Goal: Transaction & Acquisition: Purchase product/service

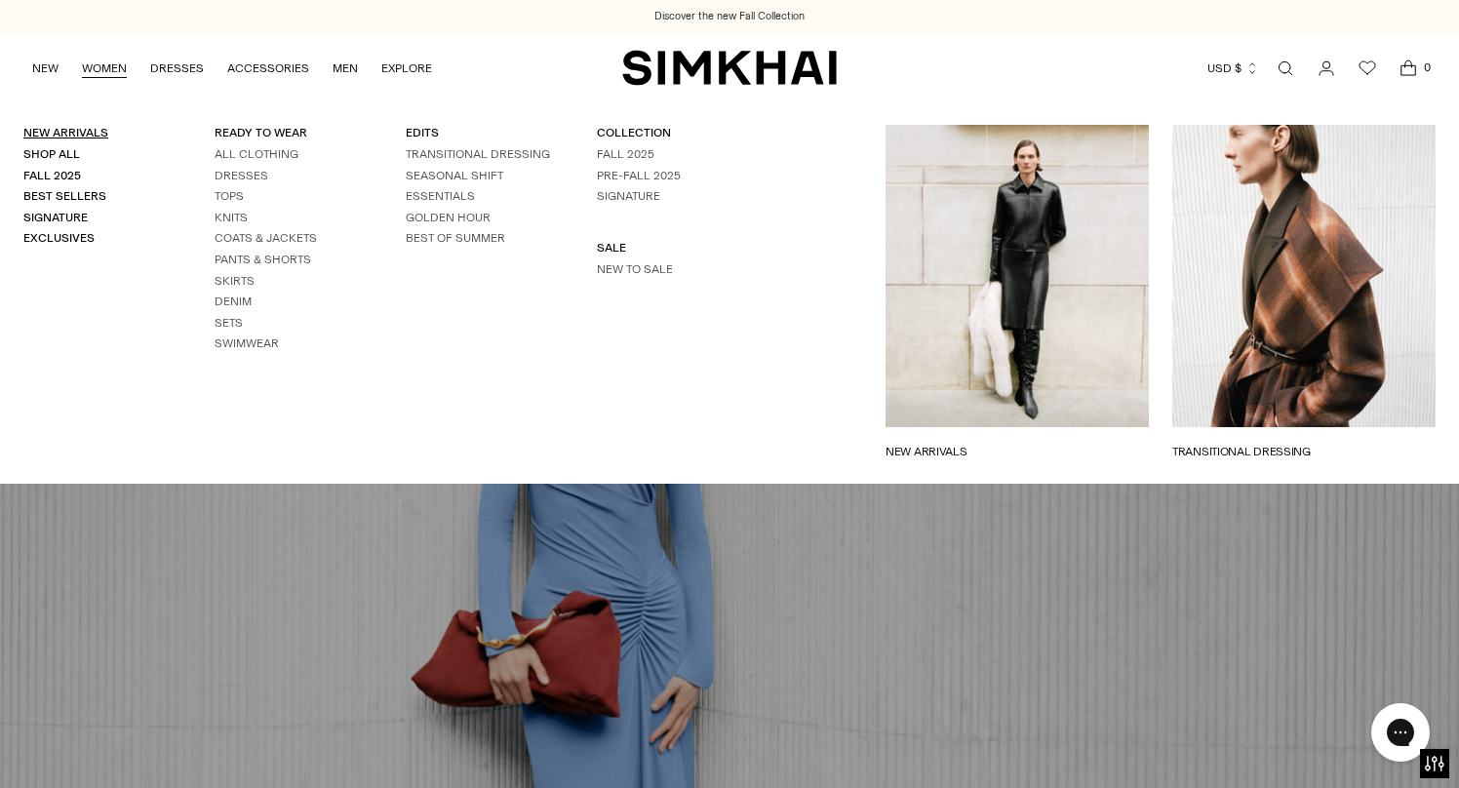
click at [66, 129] on link "New Arrivals" at bounding box center [65, 133] width 85 height 14
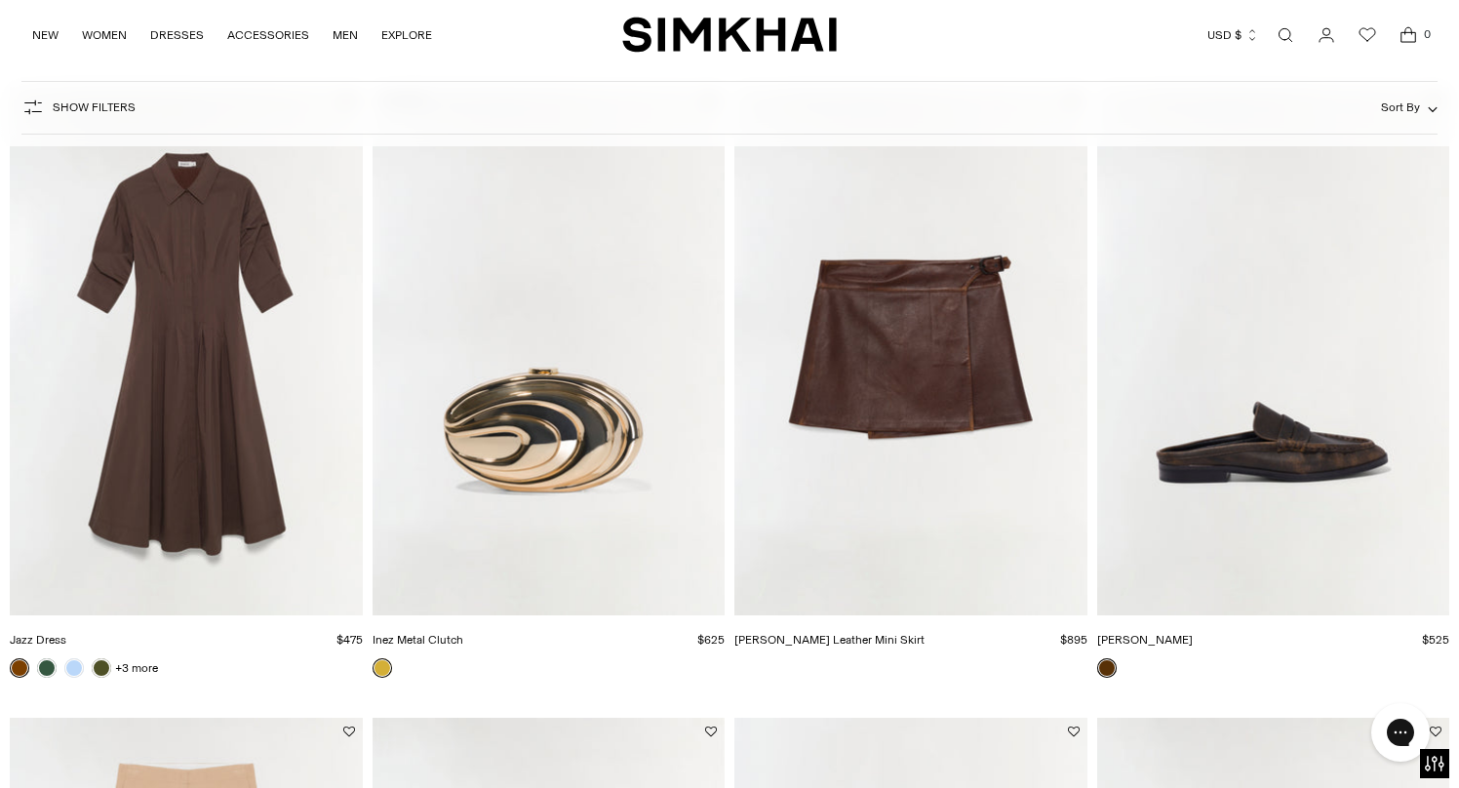
scroll to position [2091, 0]
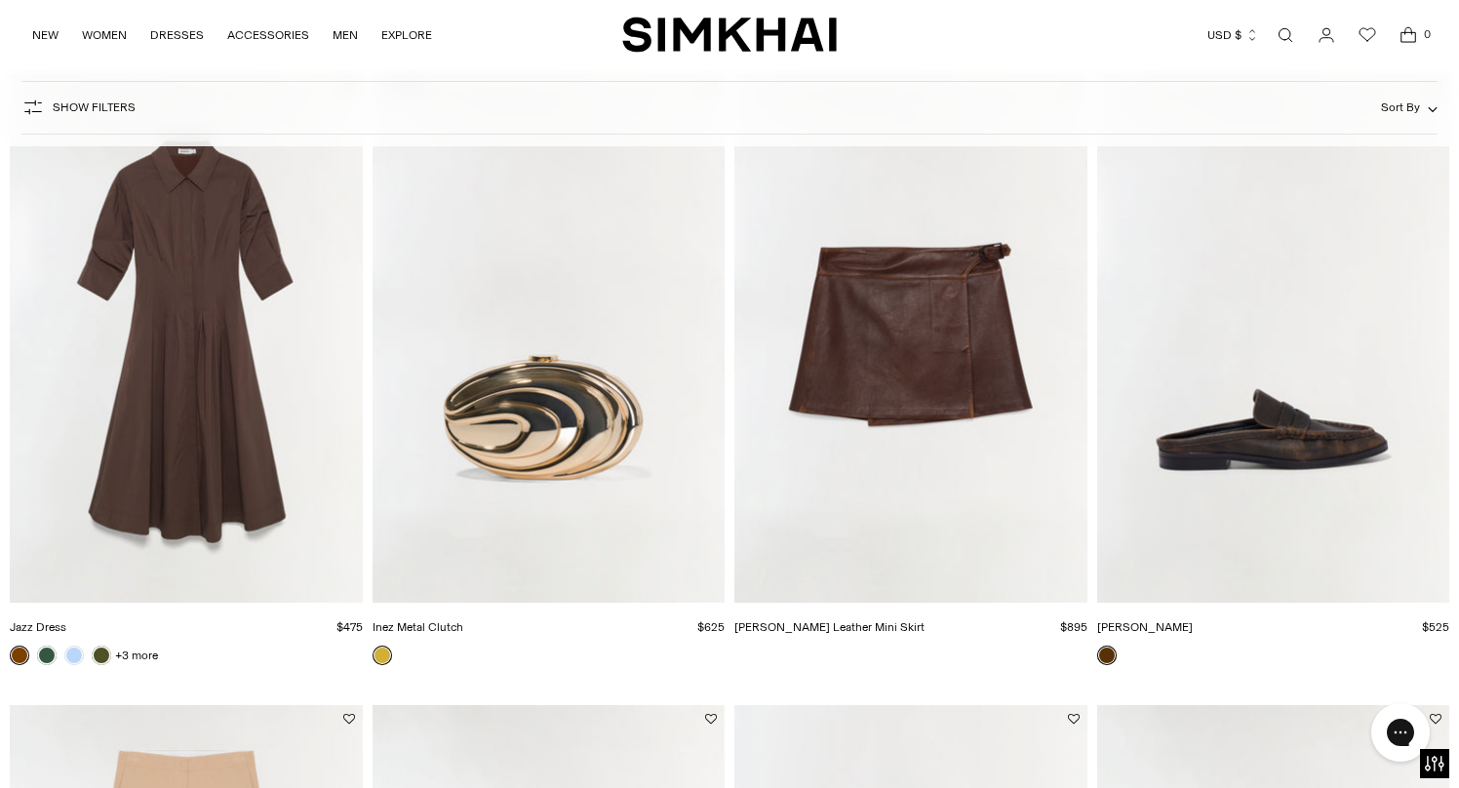
click at [0, 0] on img "Madeline Leather Mini Skirt" at bounding box center [0, 0] width 0 height 0
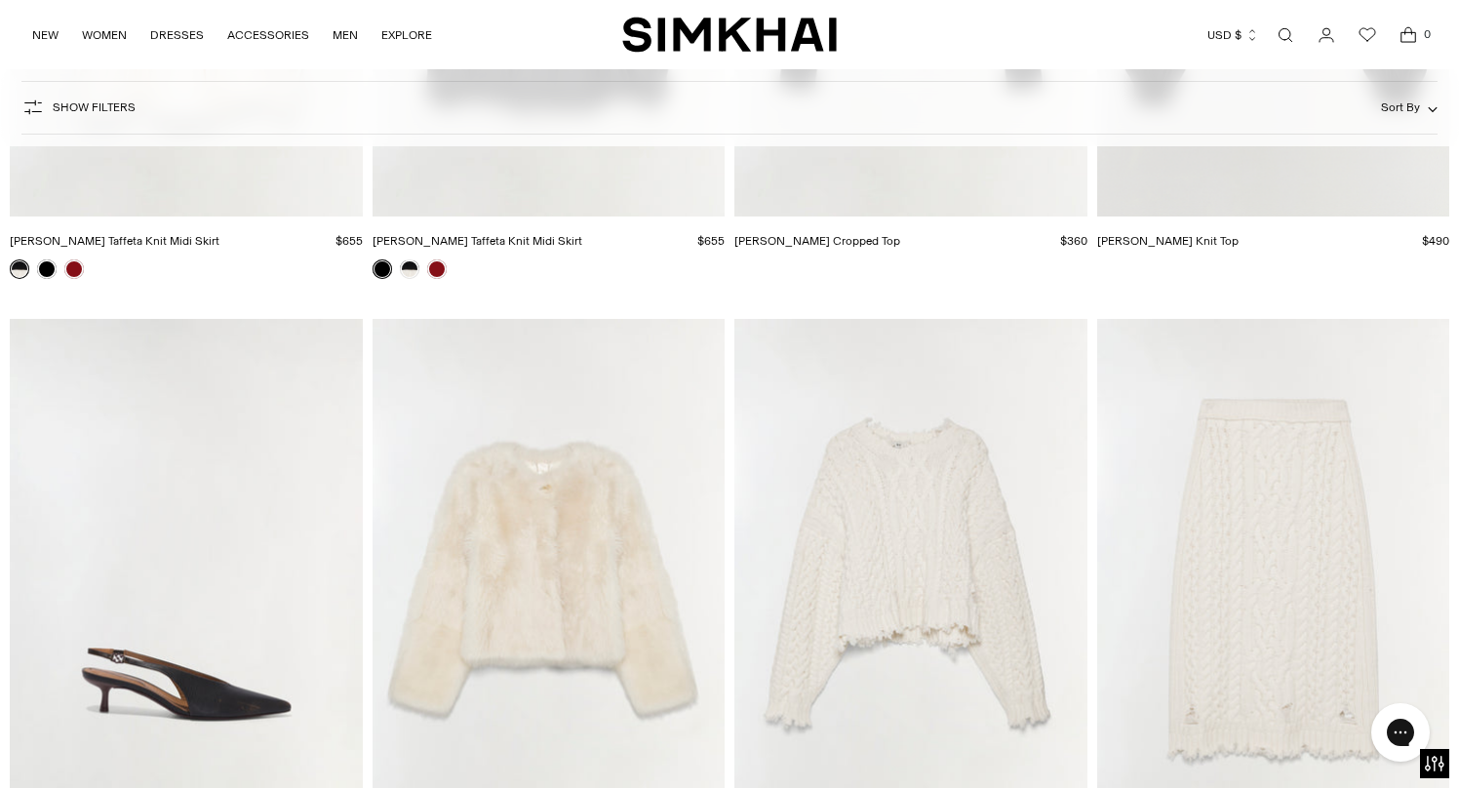
scroll to position [23511, 0]
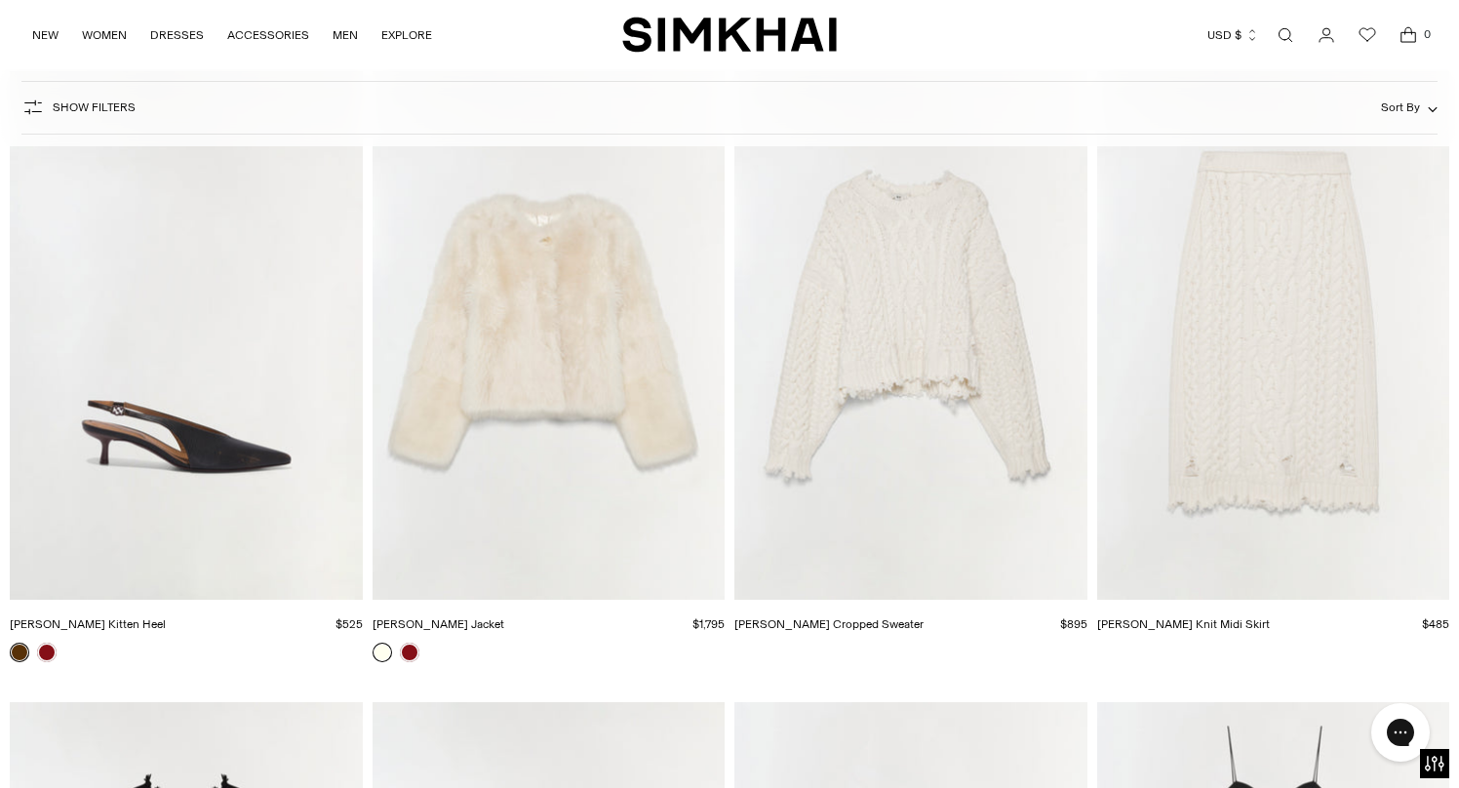
click at [0, 0] on img "Natasha Shearling Jacket" at bounding box center [0, 0] width 0 height 0
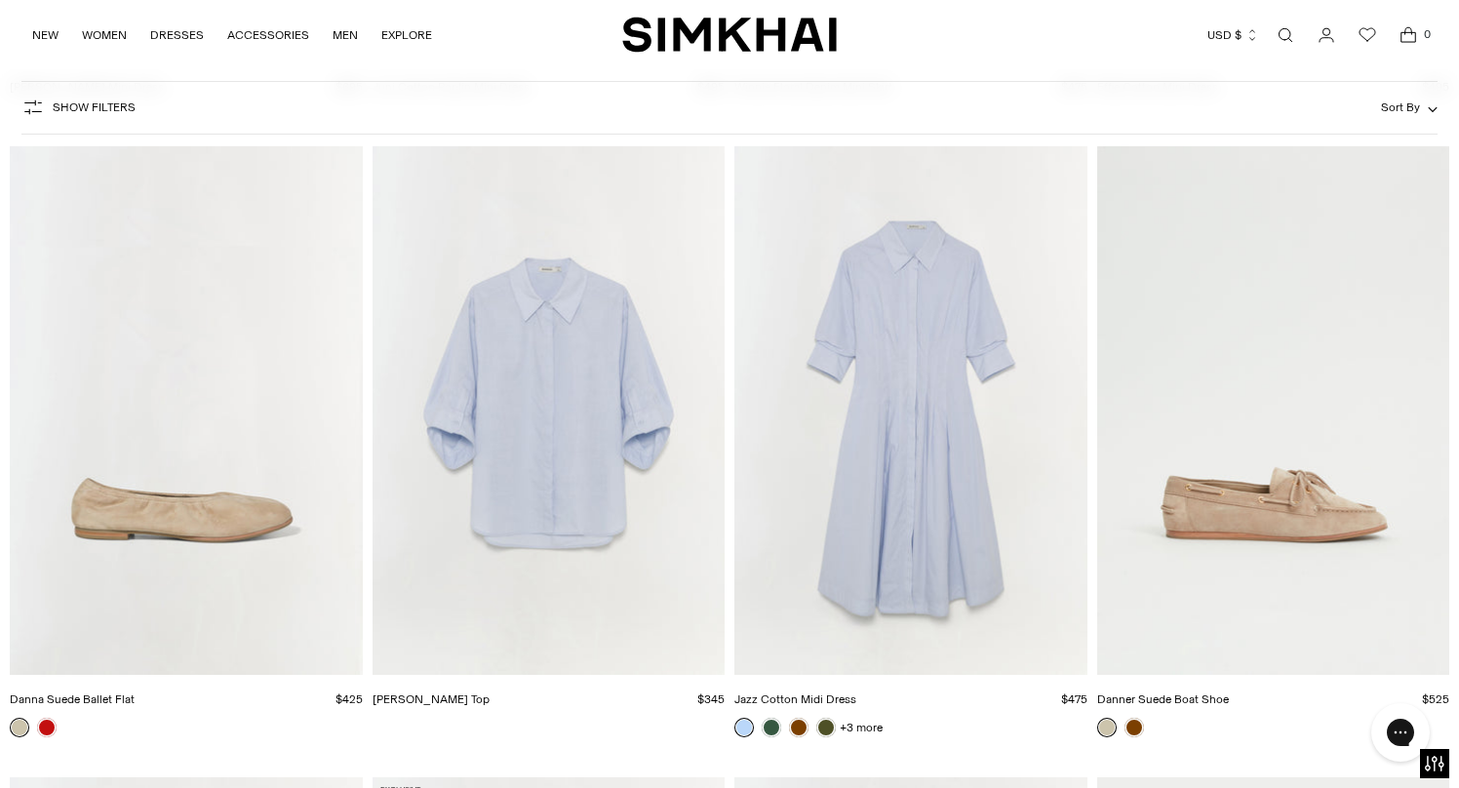
scroll to position [41728, 0]
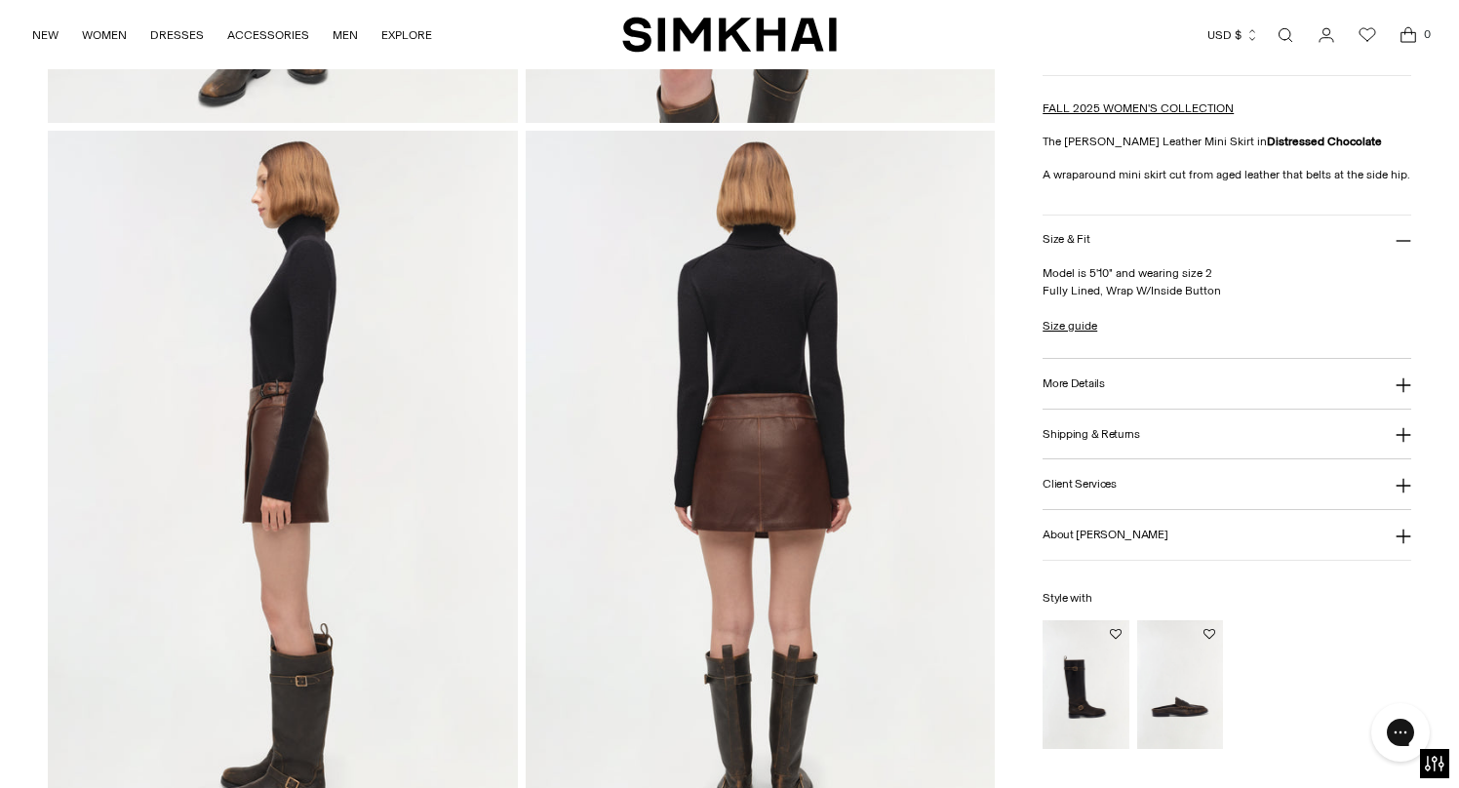
scroll to position [774, 0]
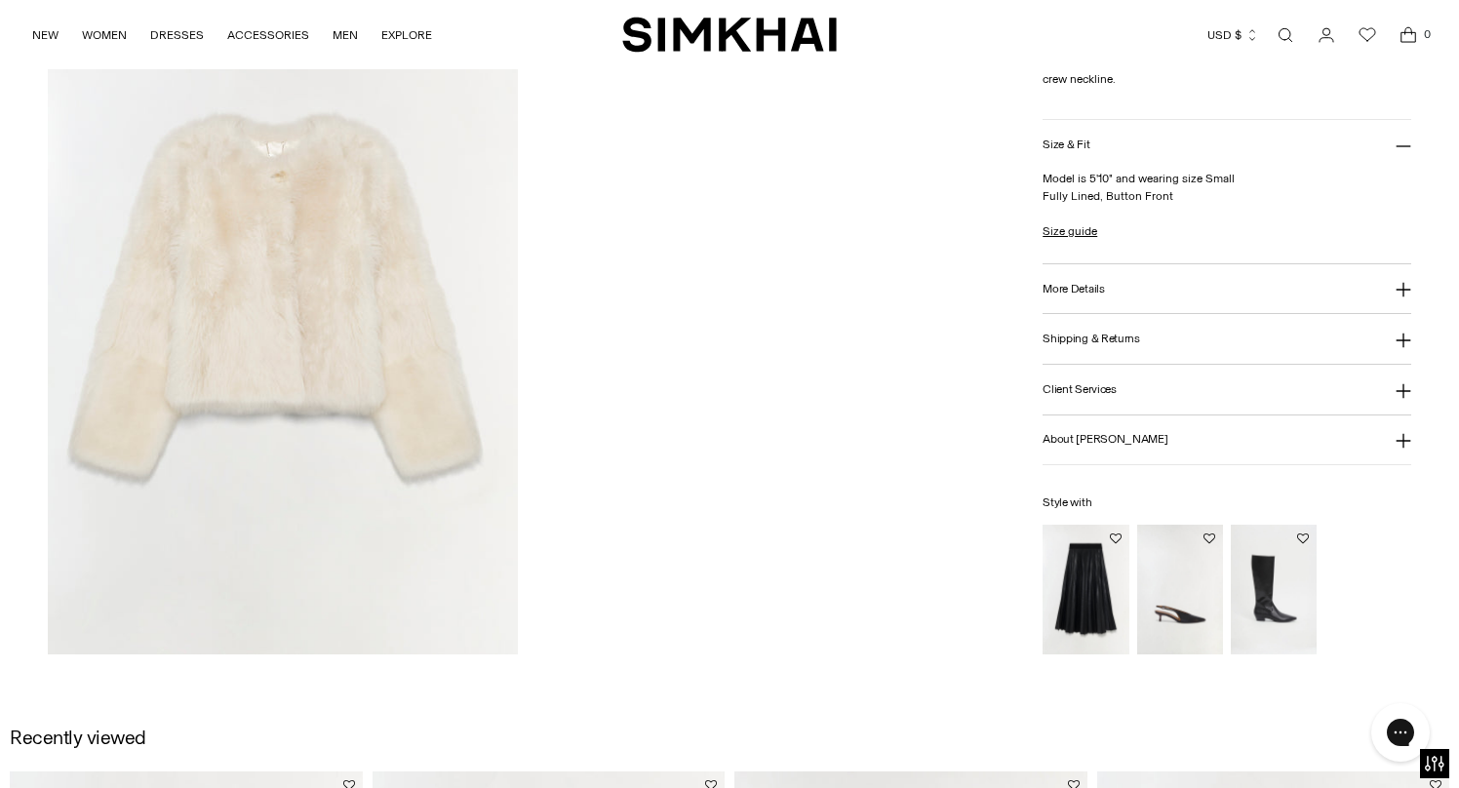
scroll to position [2354, 0]
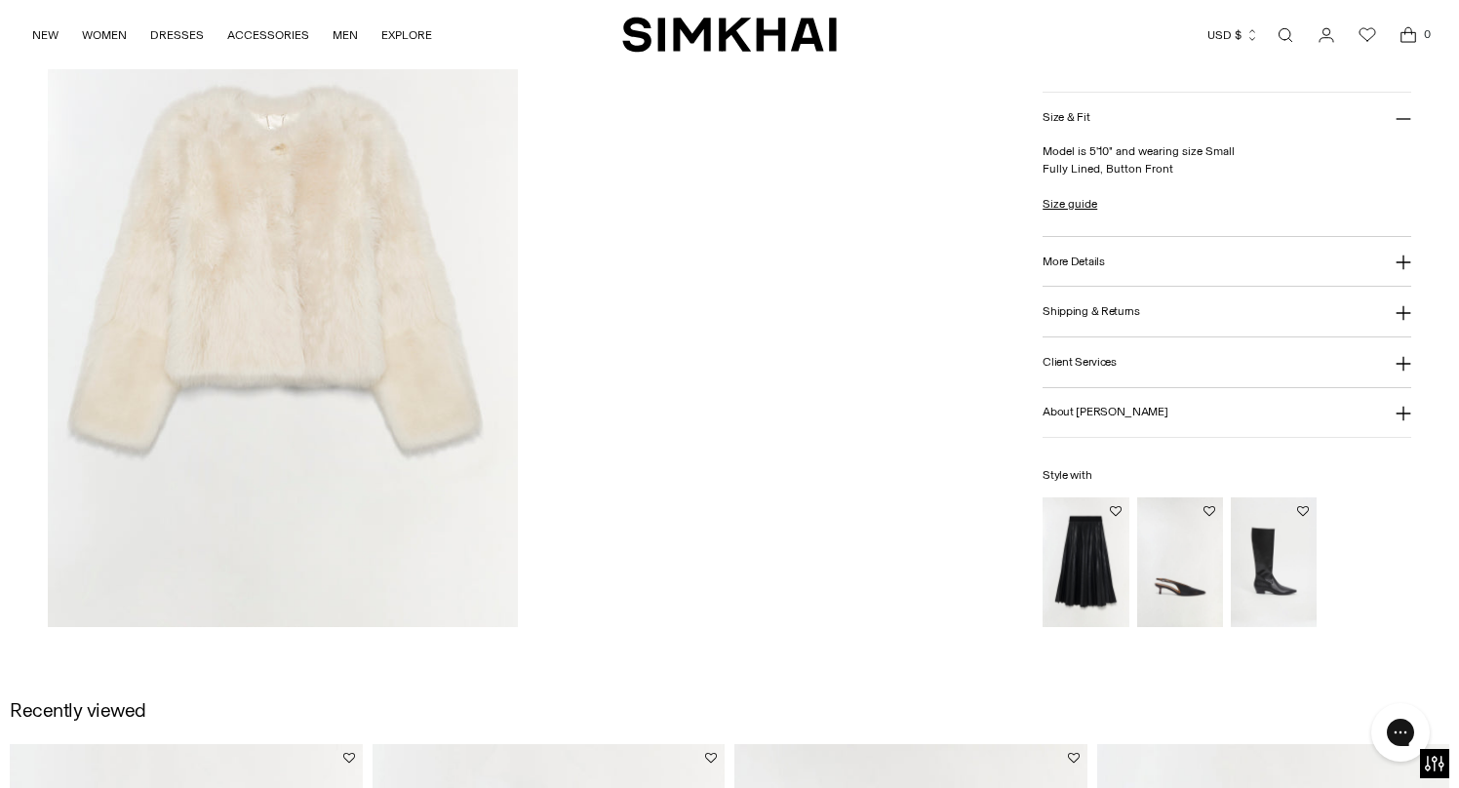
click at [1091, 267] on h3 "More Details" at bounding box center [1072, 260] width 61 height 13
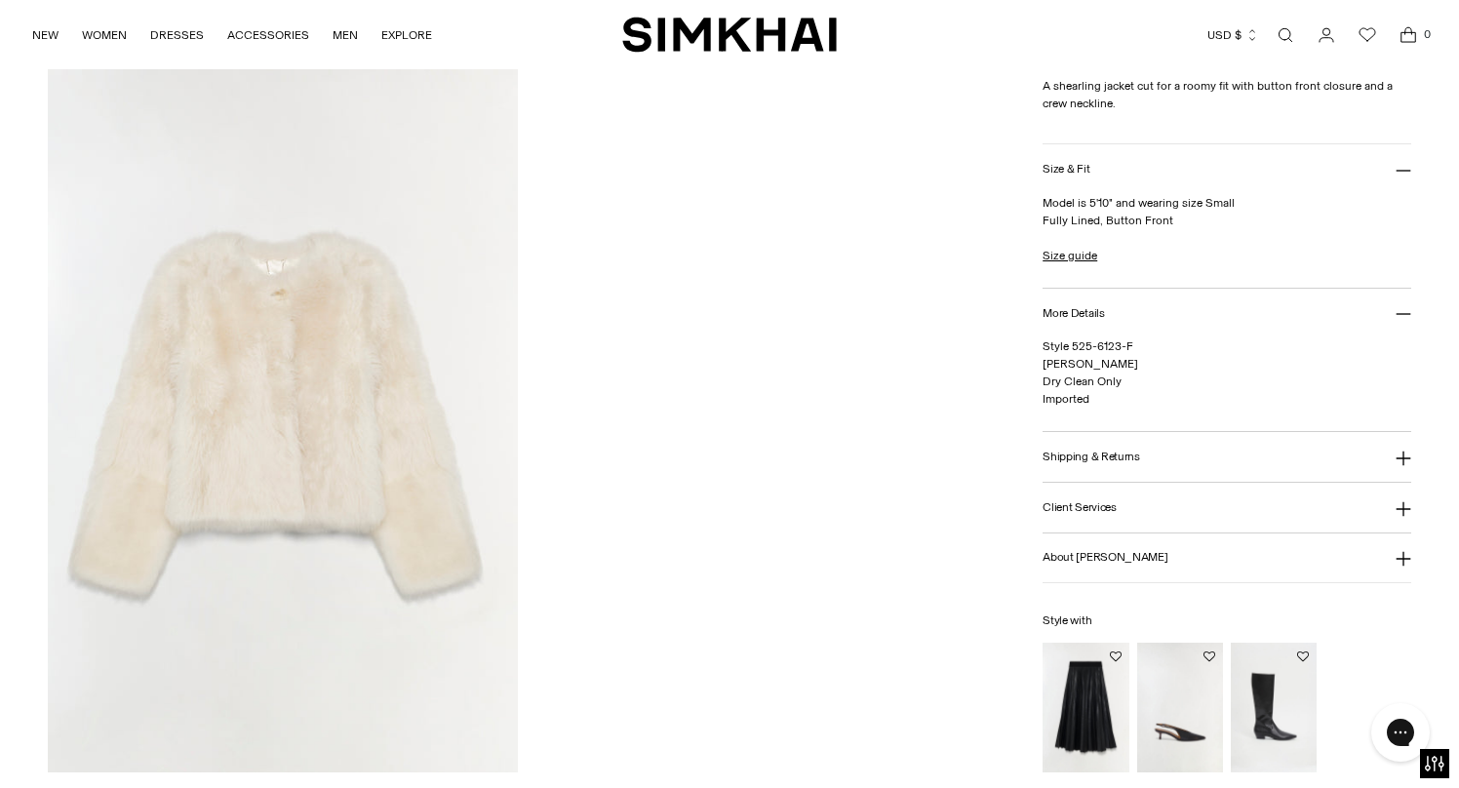
scroll to position [2188, 0]
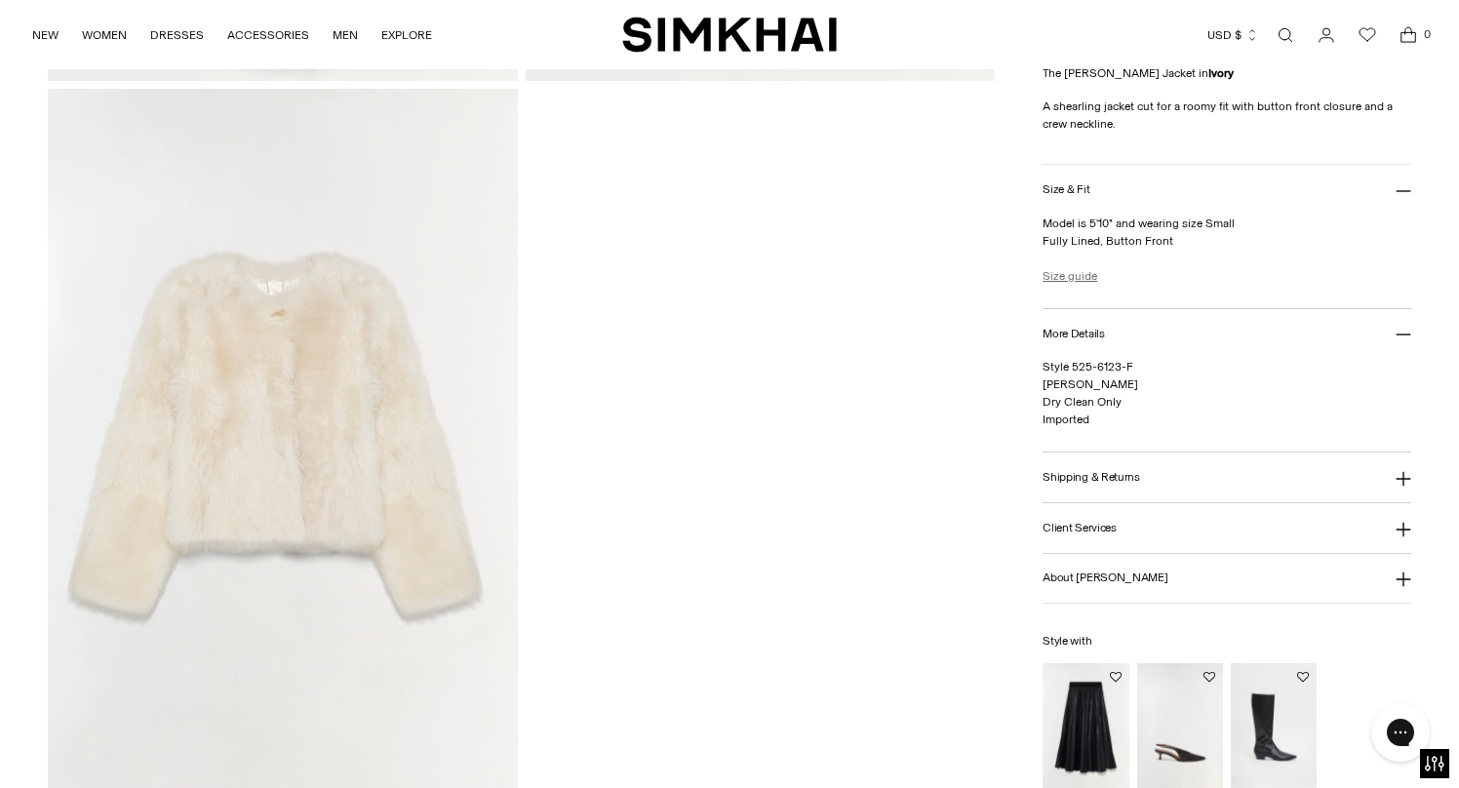
click at [1086, 275] on link "Size guide" at bounding box center [1069, 276] width 55 height 18
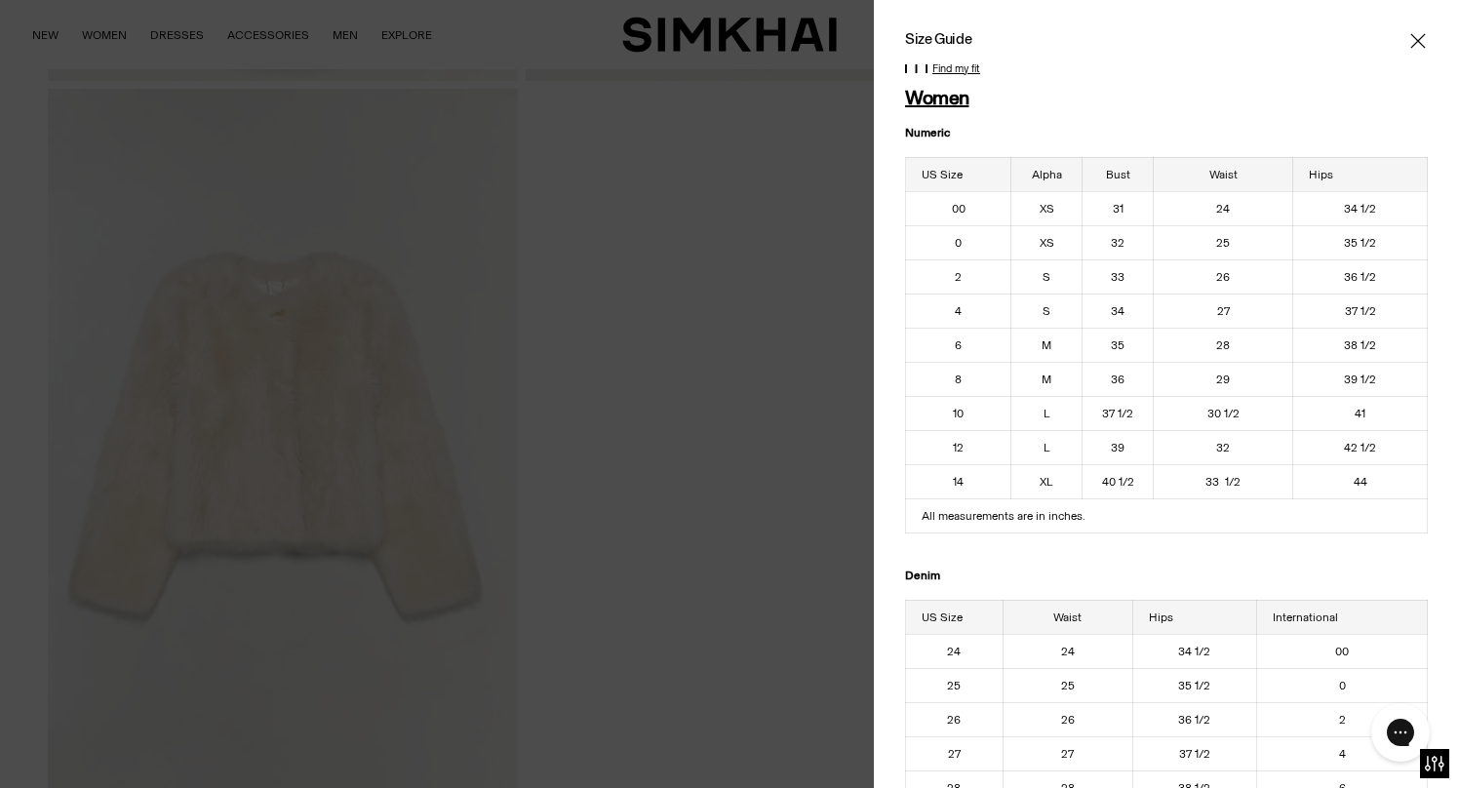
click at [1416, 42] on icon "Close" at bounding box center [1417, 40] width 15 height 15
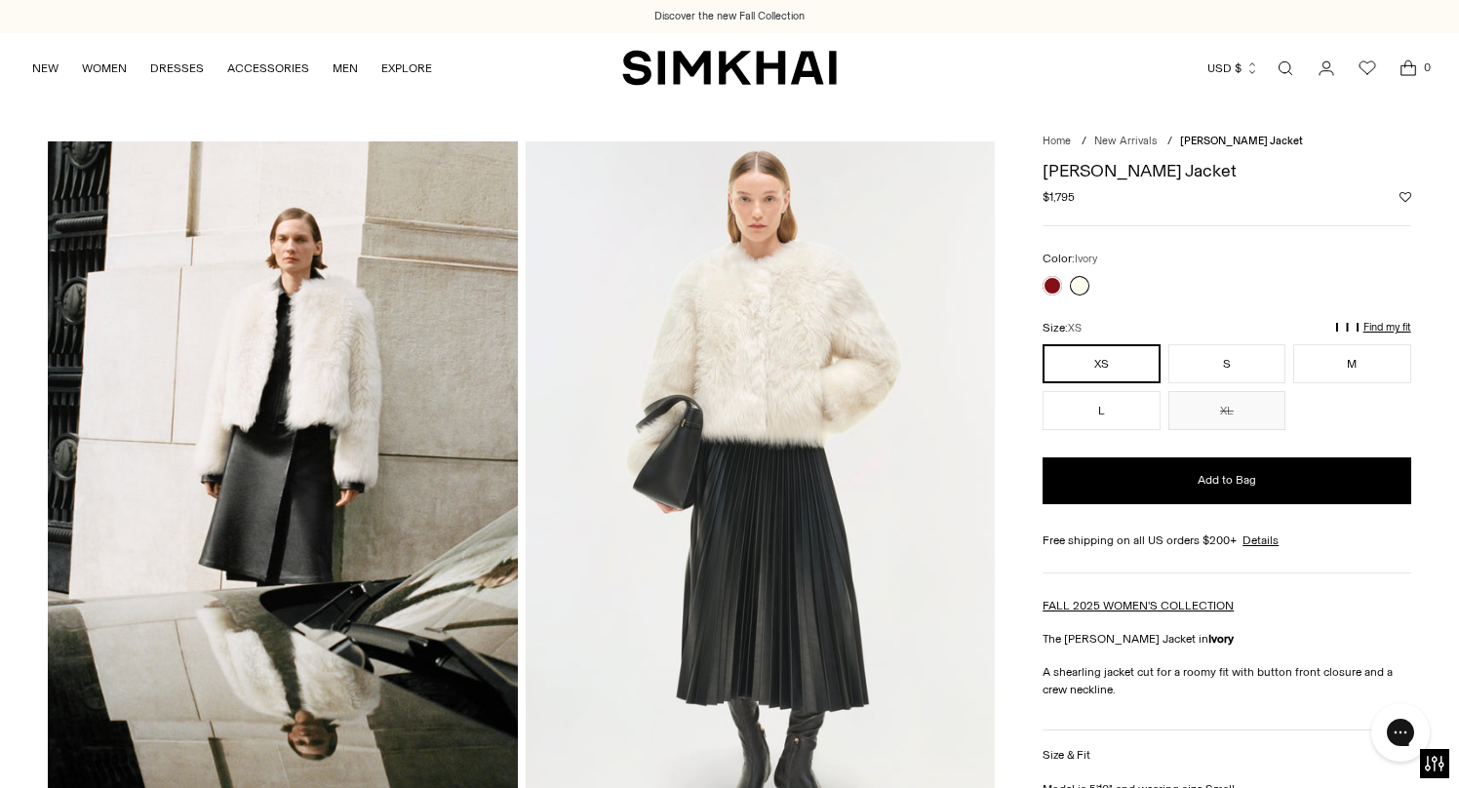
scroll to position [0, 0]
